Goal: Task Accomplishment & Management: Use online tool/utility

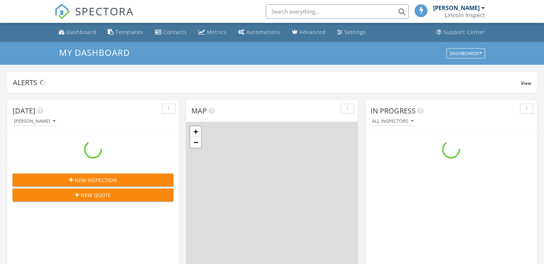
scroll to position [662, 555]
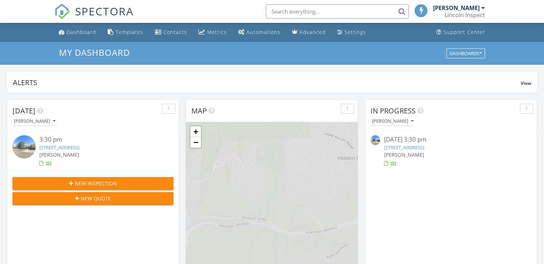
select select "en"
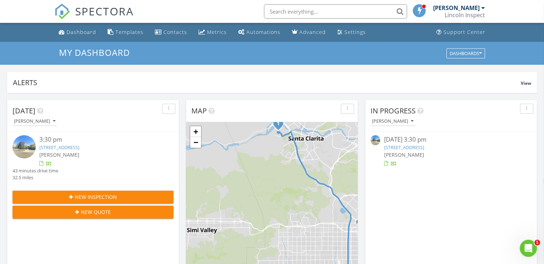
scroll to position [0, 0]
click at [406, 145] on link "[STREET_ADDRESS]" at bounding box center [404, 147] width 40 height 6
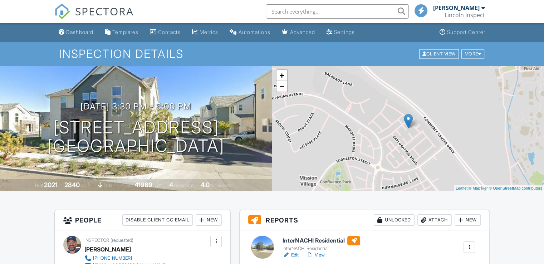
select select "en"
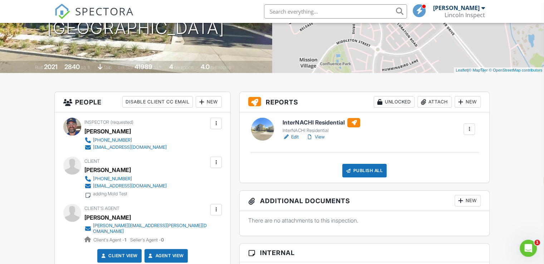
scroll to position [124, 0]
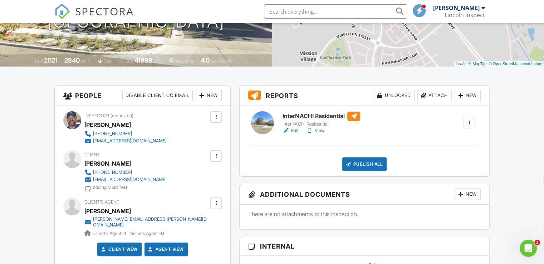
click at [316, 129] on link "View" at bounding box center [315, 130] width 19 height 7
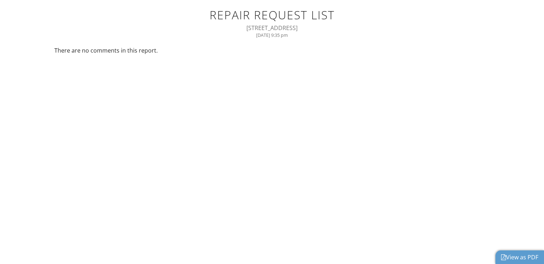
select select "en"
